Goal: Transaction & Acquisition: Purchase product/service

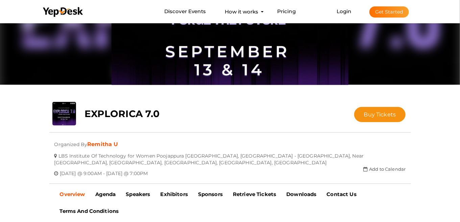
scroll to position [54, 0]
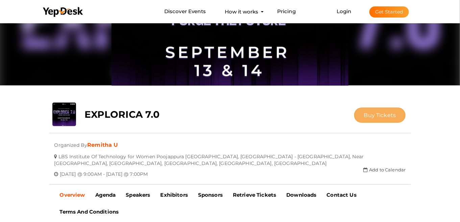
click at [376, 111] on button "Buy Tickets" at bounding box center [380, 115] width 52 height 15
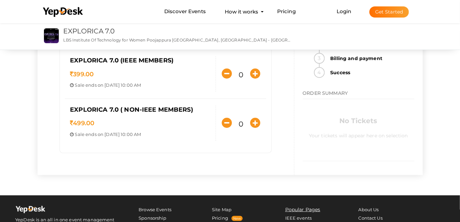
scroll to position [133, 0]
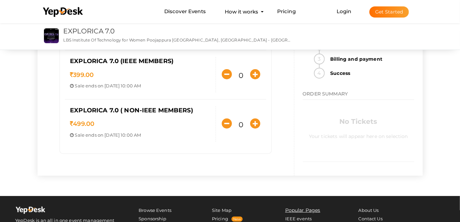
click at [173, 132] on p "Sale ends on [DATE] 10:00 AM" at bounding box center [140, 135] width 141 height 6
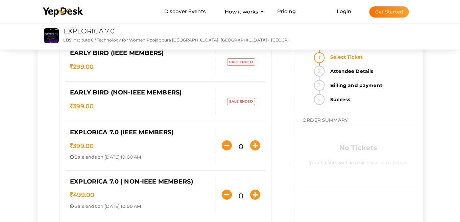
scroll to position [63, 0]
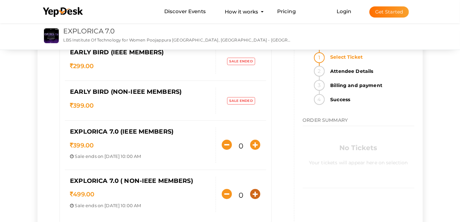
click at [257, 193] on icon "button" at bounding box center [255, 194] width 10 height 10
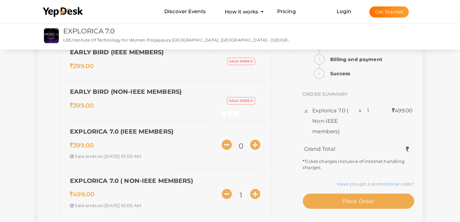
click at [257, 193] on div at bounding box center [230, 111] width 460 height 222
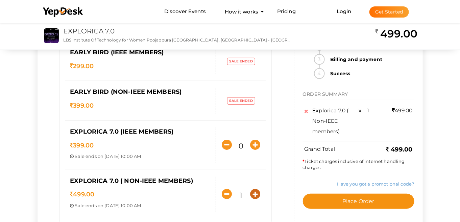
click at [257, 193] on icon "button" at bounding box center [255, 194] width 10 height 10
click at [0, 0] on div at bounding box center [0, 0] width 0 height 0
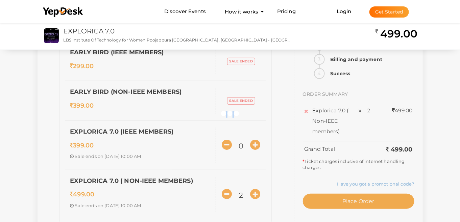
click at [257, 193] on div at bounding box center [230, 111] width 460 height 222
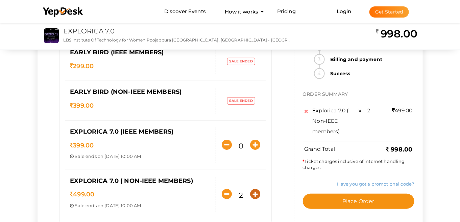
click at [257, 193] on icon "button" at bounding box center [255, 194] width 10 height 10
click at [0, 0] on div at bounding box center [0, 0] width 0 height 0
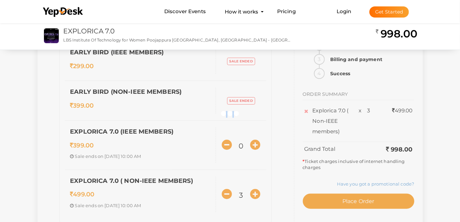
click at [257, 193] on div "SELECT TICKETS Early Bird (IEEE members) 299.00 Sale ends on [DATE] 4:22 PM Sal…" at bounding box center [230, 120] width 385 height 254
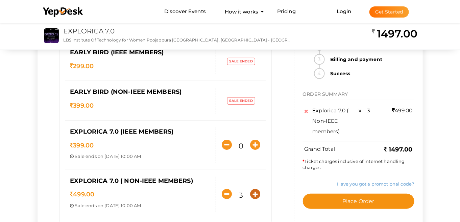
click at [257, 193] on icon "button" at bounding box center [255, 194] width 10 height 10
click at [0, 0] on div at bounding box center [0, 0] width 0 height 0
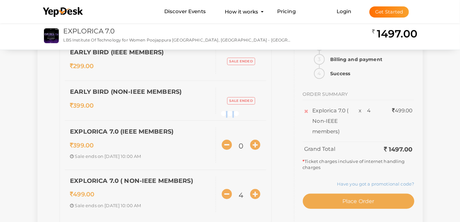
click at [257, 193] on div "SELECT TICKETS Early Bird (IEEE members) 299.00 Sale ends on [DATE] 4:22 PM Sal…" at bounding box center [230, 120] width 385 height 254
click at [257, 193] on icon "button" at bounding box center [255, 194] width 10 height 10
click at [257, 193] on div at bounding box center [230, 111] width 460 height 222
click at [257, 193] on div "SELECT TICKETS Early Bird (IEEE members) 299.00 Sale ends on [DATE] 4:22 PM Sal…" at bounding box center [230, 120] width 385 height 254
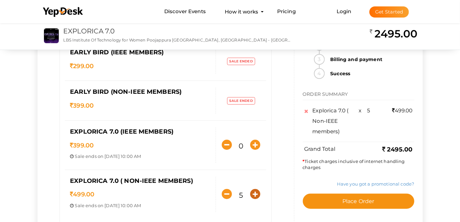
click at [257, 193] on icon "button" at bounding box center [255, 194] width 10 height 10
click at [0, 0] on div at bounding box center [0, 0] width 0 height 0
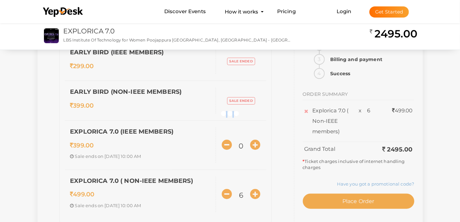
click at [257, 193] on div "SELECT TICKETS Early Bird (IEEE members) 299.00 Sale ends on [DATE] 4:22 PM Sal…" at bounding box center [230, 120] width 385 height 254
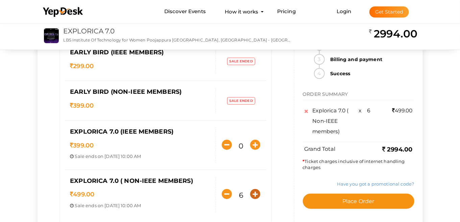
click at [257, 193] on icon "button" at bounding box center [255, 194] width 10 height 10
click at [225, 194] on icon "button" at bounding box center [227, 194] width 10 height 10
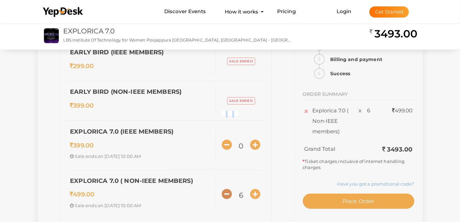
click at [225, 194] on div at bounding box center [230, 111] width 460 height 222
click at [225, 194] on div "SELECT TICKETS Early Bird (IEEE members) 299.00 Sale ends on [DATE] 4:22 PM Sal…" at bounding box center [230, 120] width 385 height 254
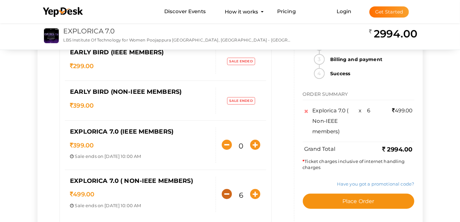
click at [225, 194] on icon "button" at bounding box center [227, 194] width 10 height 10
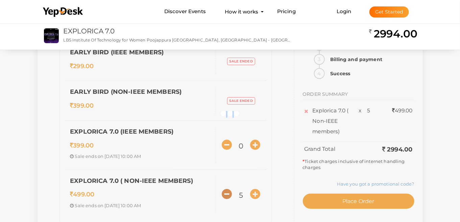
click at [225, 194] on div at bounding box center [230, 111] width 460 height 222
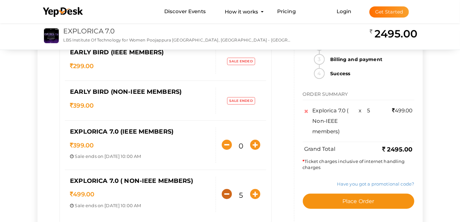
click at [225, 194] on div "SELECT TICKETS Early Bird (IEEE members) 299.00 Sale ends on [DATE] 4:22 PM Sal…" at bounding box center [230, 120] width 385 height 254
click at [225, 194] on icon "button" at bounding box center [227, 194] width 10 height 10
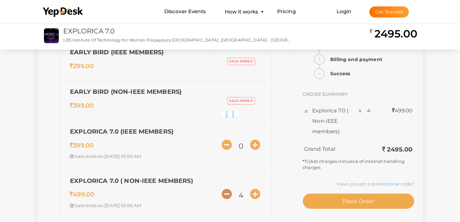
click at [225, 194] on div at bounding box center [230, 111] width 460 height 222
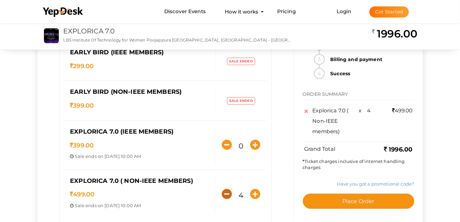
click at [225, 194] on div "SELECT TICKETS Early Bird (IEEE members) 299.00 Sale ends on [DATE] 4:22 PM Sal…" at bounding box center [230, 120] width 385 height 254
click at [225, 194] on icon "button" at bounding box center [227, 194] width 10 height 10
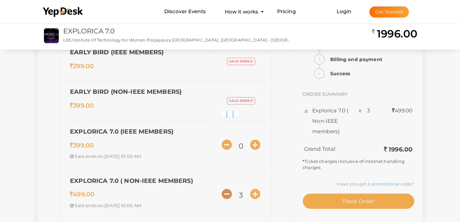
click at [225, 194] on div at bounding box center [230, 111] width 460 height 222
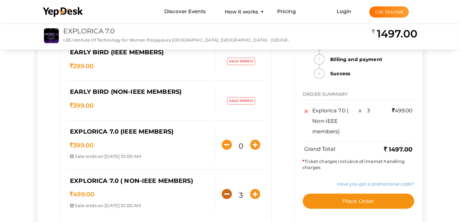
click at [225, 194] on div "SELECT TICKETS Early Bird (IEEE members) 299.00 Sale ends on [DATE] 4:22 PM Sal…" at bounding box center [230, 120] width 385 height 254
click at [225, 194] on icon "button" at bounding box center [227, 194] width 10 height 10
click at [0, 0] on div at bounding box center [0, 0] width 0 height 0
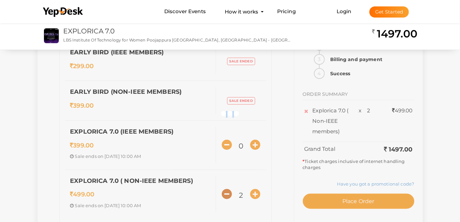
click at [225, 194] on div "SELECT TICKETS Early Bird (IEEE members) 299.00 Sale ends on [DATE] 4:22 PM Sal…" at bounding box center [230, 120] width 385 height 254
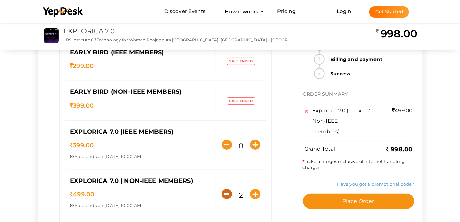
click at [225, 194] on icon "button" at bounding box center [227, 194] width 10 height 10
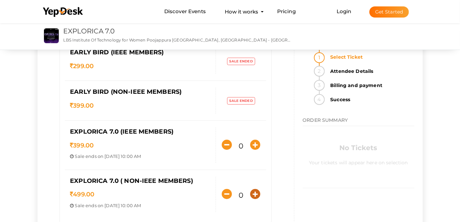
click at [254, 194] on icon "button" at bounding box center [255, 194] width 10 height 10
type input "1"
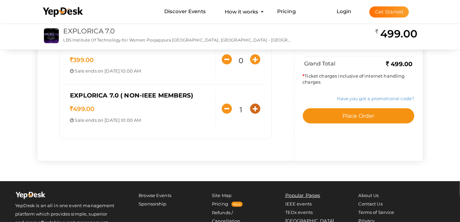
scroll to position [150, 0]
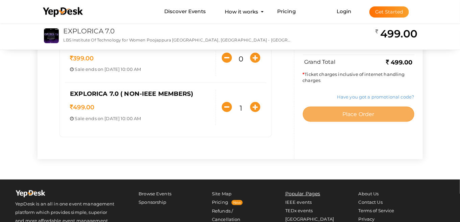
click at [367, 108] on button "Place Order" at bounding box center [358, 114] width 111 height 15
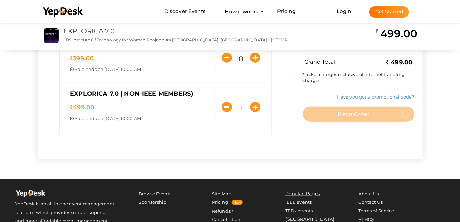
scroll to position [0, 0]
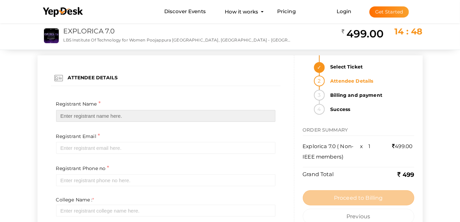
click at [135, 119] on input "text" at bounding box center [165, 116] width 219 height 12
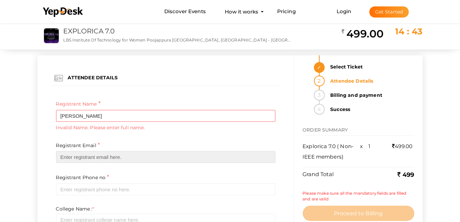
drag, startPoint x: 222, startPoint y: 154, endPoint x: 206, endPoint y: 70, distance: 85.9
click at [206, 70] on ng-form "ATTENDEE DETAILS Registrant Name * [PERSON_NAME] Required Invalid Name. Please …" at bounding box center [165, 75] width 229 height 22
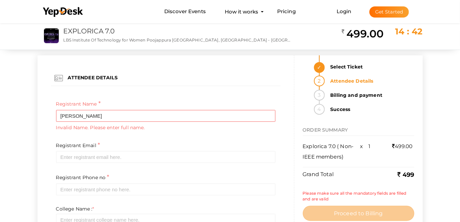
click at [206, 70] on div "ATTENDEE DETAILS" at bounding box center [165, 75] width 229 height 22
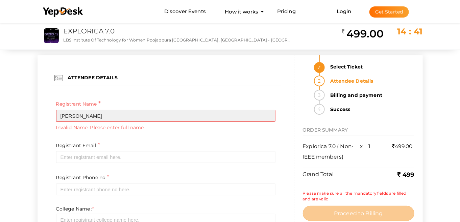
click at [105, 112] on input "[PERSON_NAME]" at bounding box center [165, 116] width 219 height 12
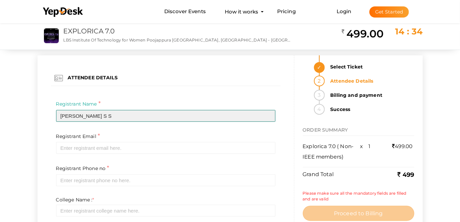
type input "[PERSON_NAME] S S"
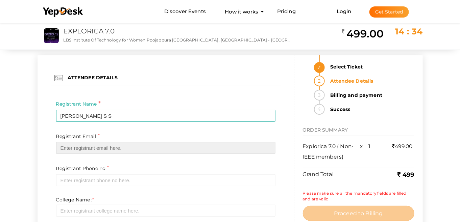
click at [82, 152] on input "email" at bounding box center [165, 148] width 219 height 12
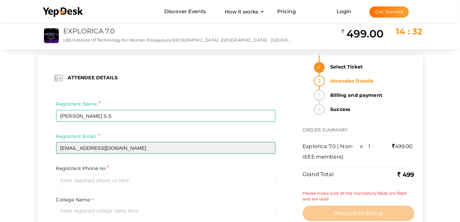
type input "[EMAIL_ADDRESS][DOMAIN_NAME]"
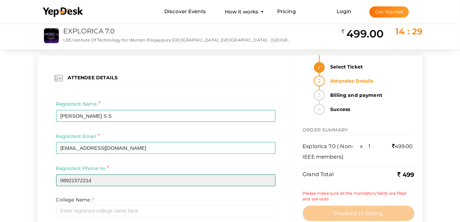
click at [62, 179] on input "08921572214" at bounding box center [165, 181] width 219 height 12
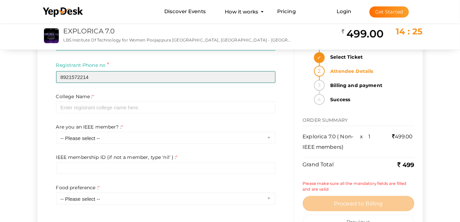
scroll to position [104, 0]
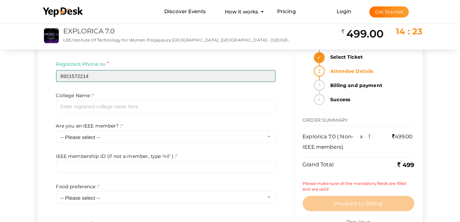
type input "8921572214"
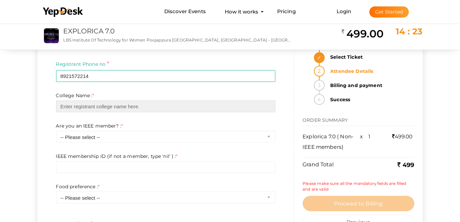
click at [161, 103] on input "text" at bounding box center [165, 107] width 219 height 12
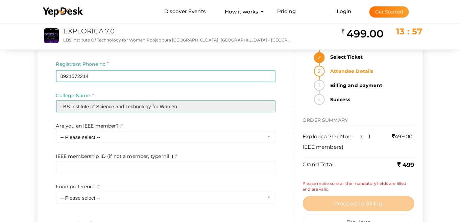
type input "LBS Institute of Science and Technology for Women"
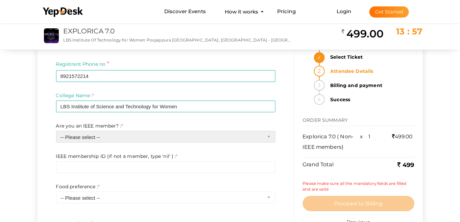
click at [151, 137] on select "-- Please select -- Yes No" at bounding box center [165, 137] width 219 height 12
select select "1"
click at [56, 131] on select "-- Please select -- Yes No" at bounding box center [165, 137] width 219 height 12
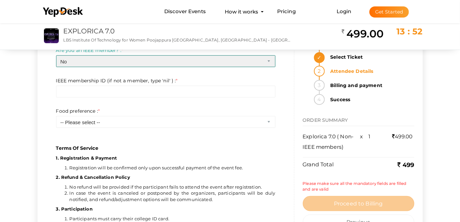
scroll to position [181, 0]
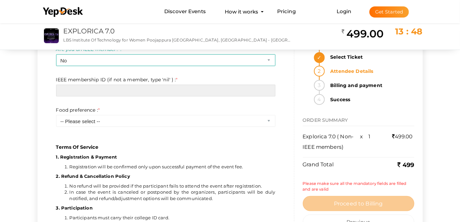
click at [181, 90] on input "text" at bounding box center [165, 91] width 219 height 12
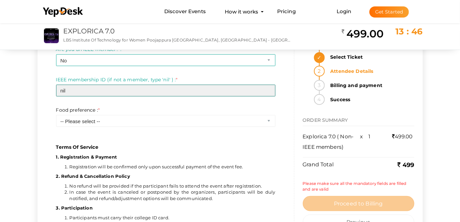
type input "nil"
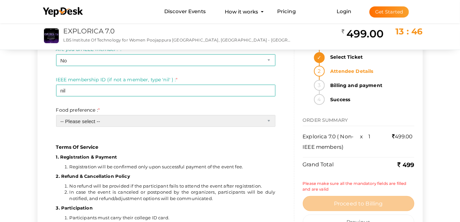
click at [138, 123] on select "-- Please select -- Veg Non veg" at bounding box center [165, 121] width 219 height 12
select select "1"
click at [56, 115] on select "-- Please select -- Veg Non veg" at bounding box center [165, 121] width 219 height 12
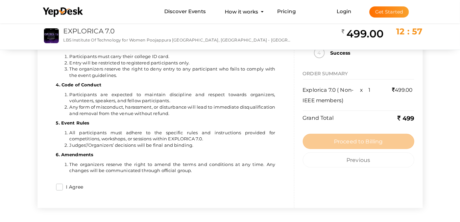
scroll to position [338, 0]
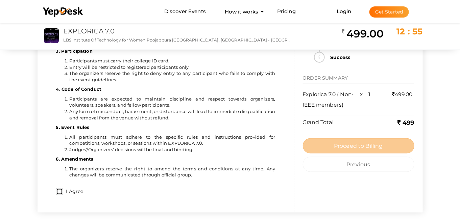
click at [60, 193] on input "I Agree" at bounding box center [59, 192] width 7 height 7
checkbox input "true"
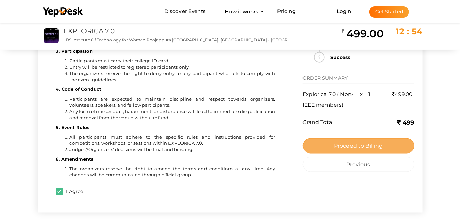
click at [326, 145] on button "Proceed to Billing" at bounding box center [358, 146] width 111 height 15
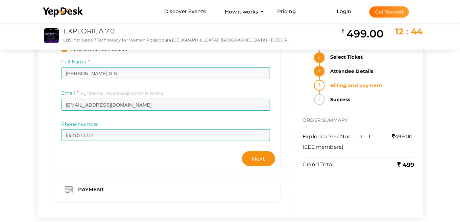
scroll to position [50, 0]
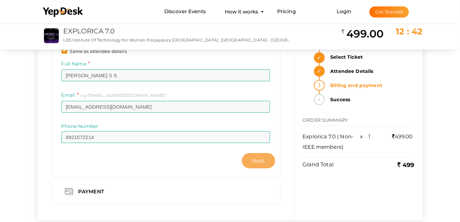
click at [263, 165] on button "Next" at bounding box center [258, 160] width 33 height 15
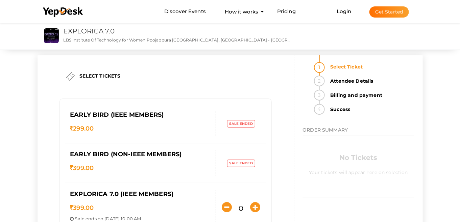
scroll to position [0, 0]
